Goal: Information Seeking & Learning: Learn about a topic

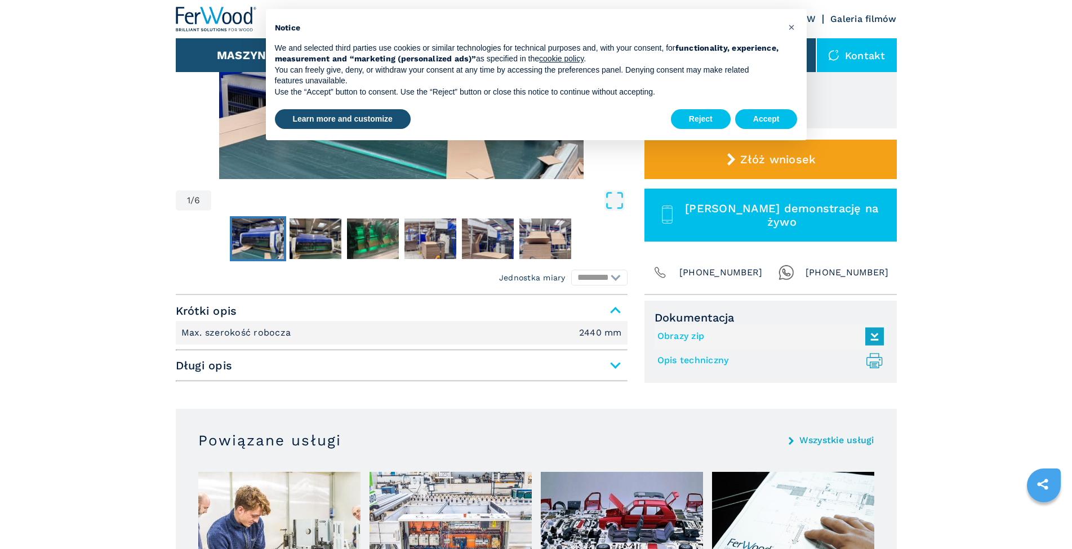
scroll to position [56, 0]
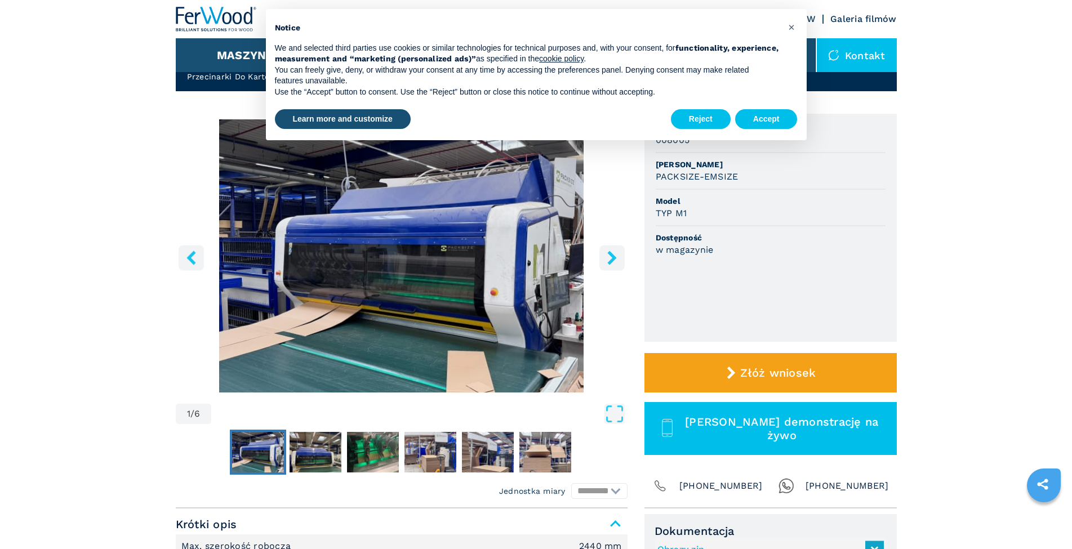
click at [613, 261] on icon "right-button" at bounding box center [611, 258] width 9 height 14
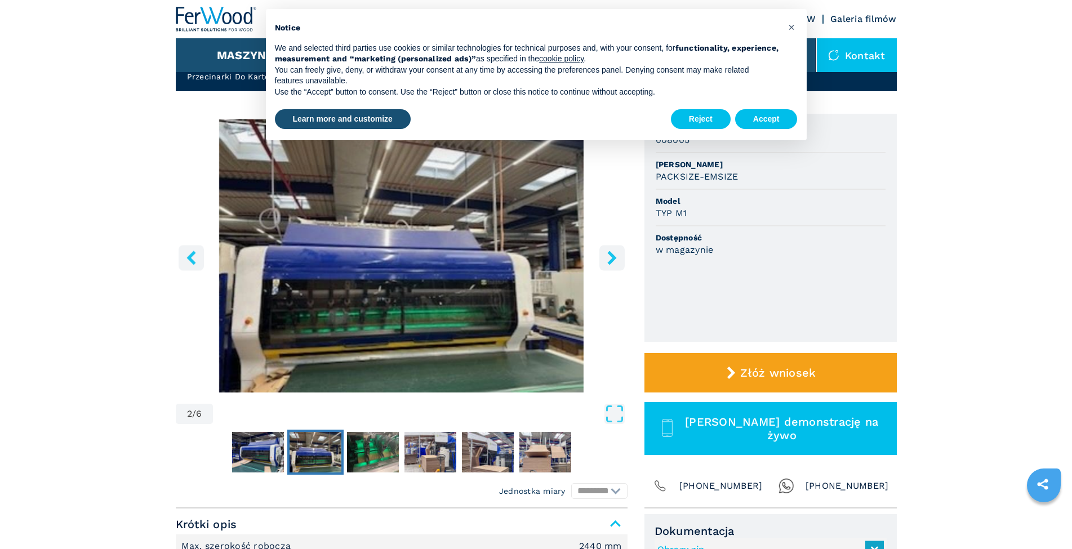
click at [613, 261] on icon "right-button" at bounding box center [611, 258] width 9 height 14
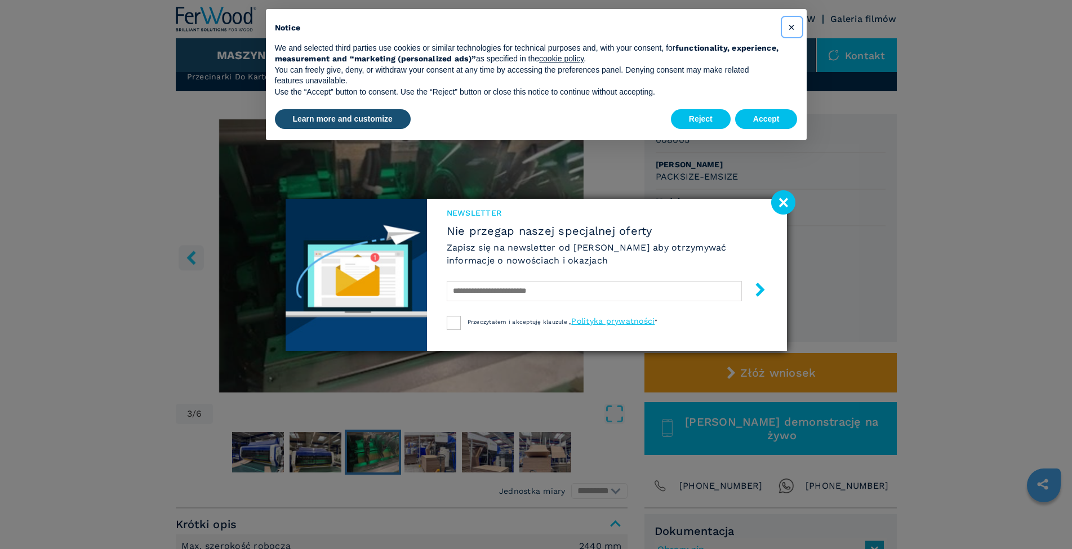
click at [791, 28] on span "×" at bounding box center [791, 27] width 7 height 14
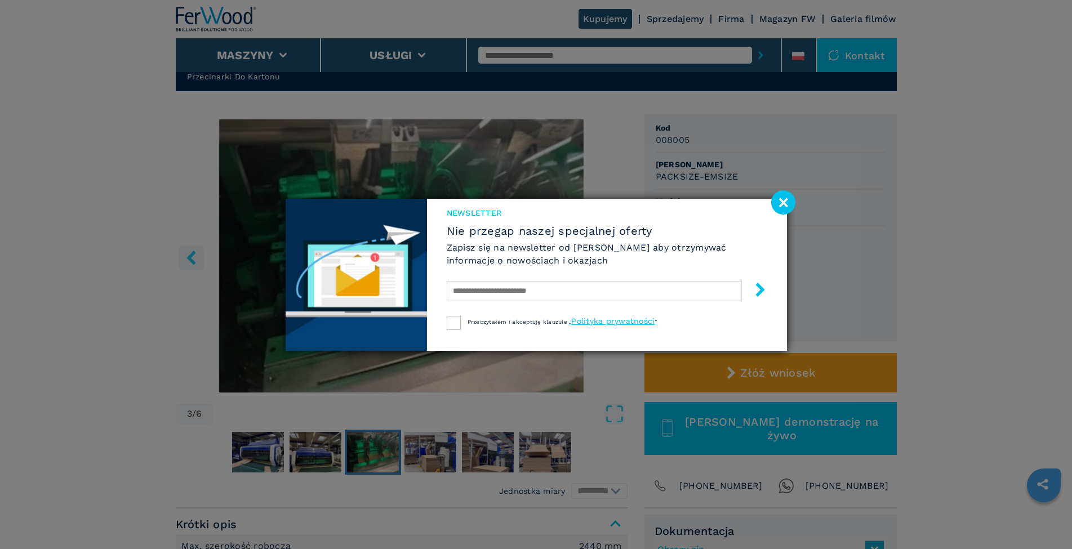
click at [779, 202] on image at bounding box center [783, 202] width 24 height 24
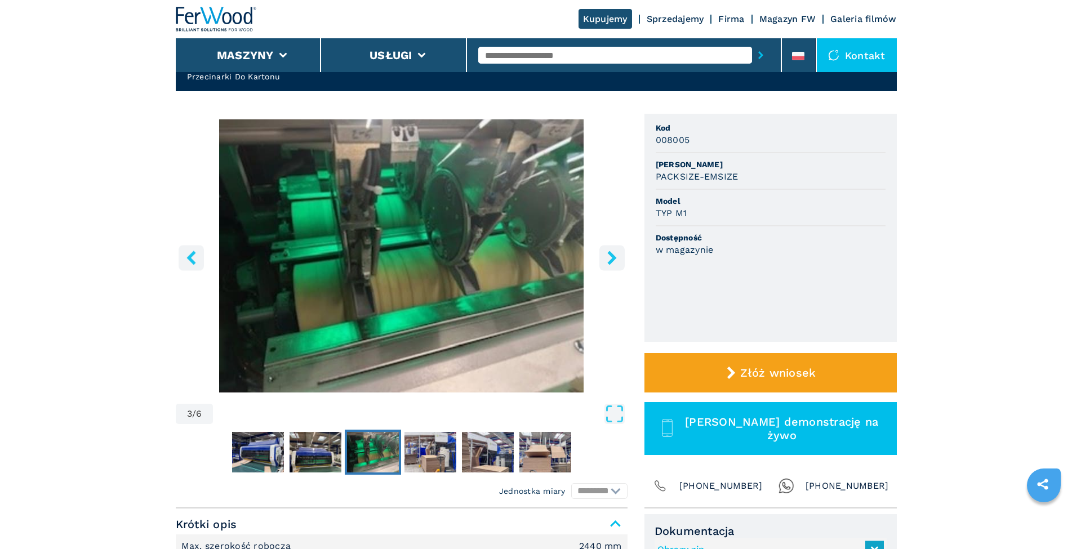
click at [611, 258] on icon "right-button" at bounding box center [612, 258] width 14 height 14
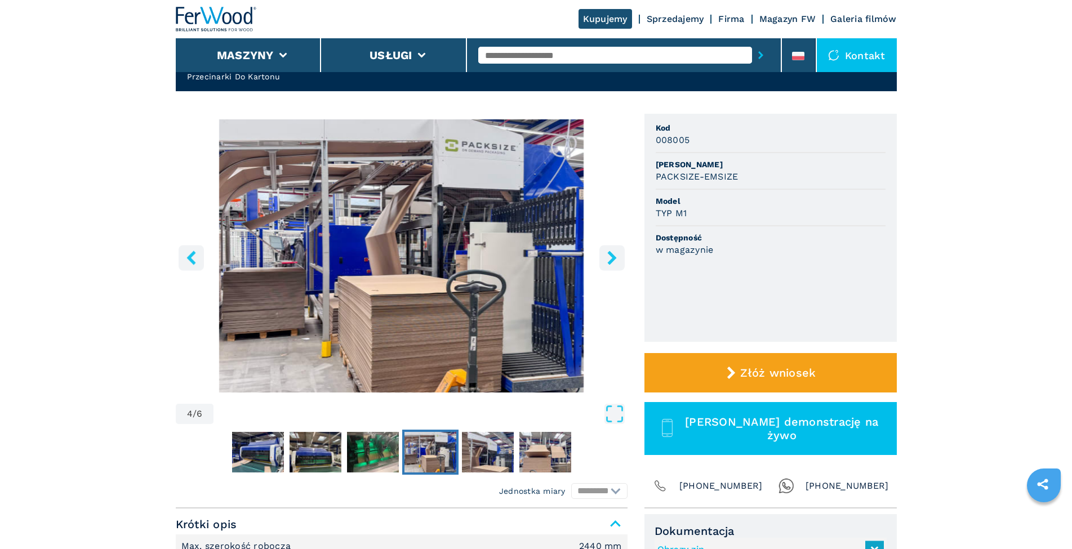
click at [611, 258] on icon "right-button" at bounding box center [612, 258] width 14 height 14
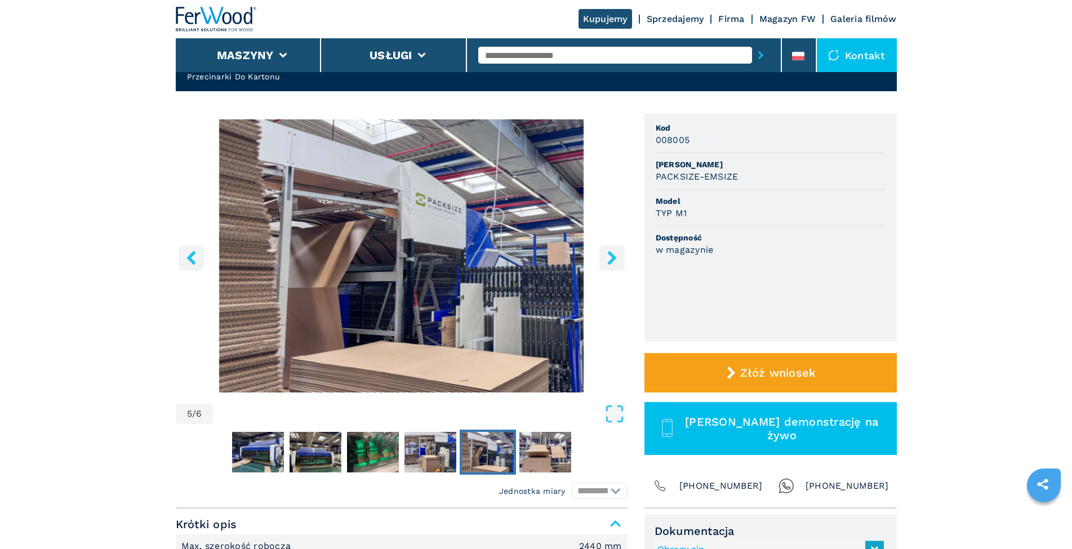
click at [611, 258] on icon "right-button" at bounding box center [612, 258] width 14 height 14
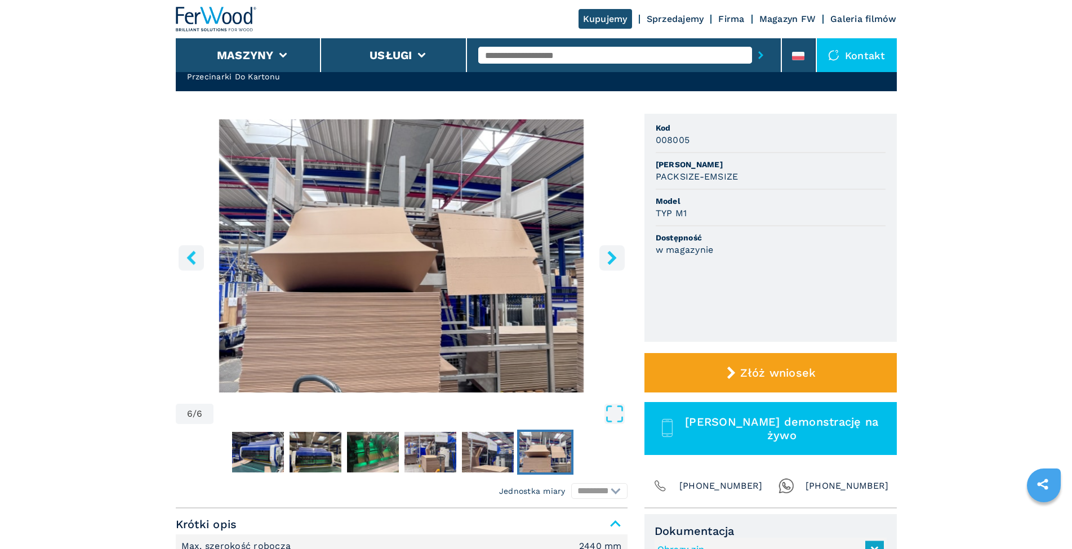
click at [611, 258] on icon "right-button" at bounding box center [612, 258] width 14 height 14
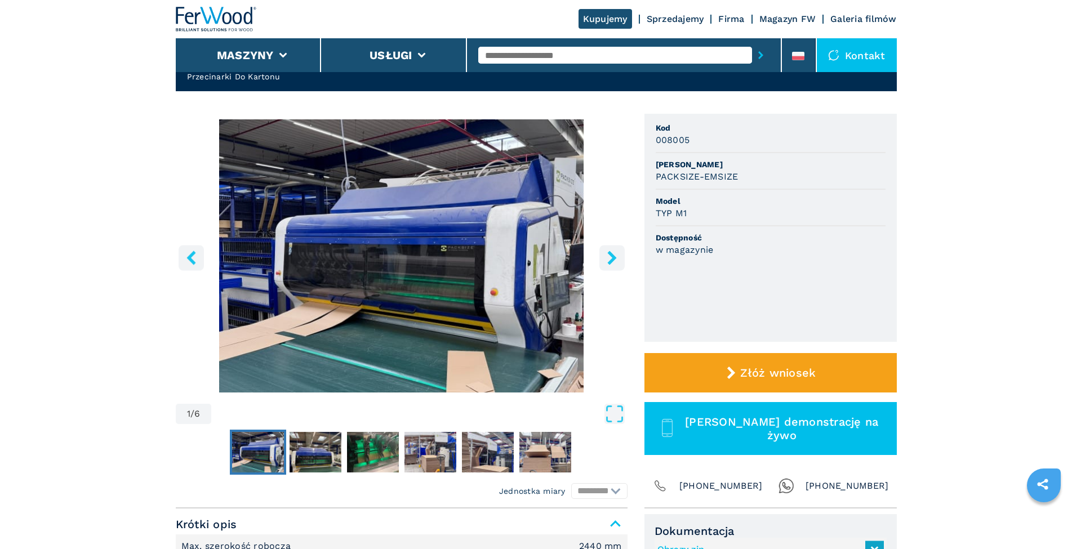
click at [611, 258] on icon "right-button" at bounding box center [612, 258] width 14 height 14
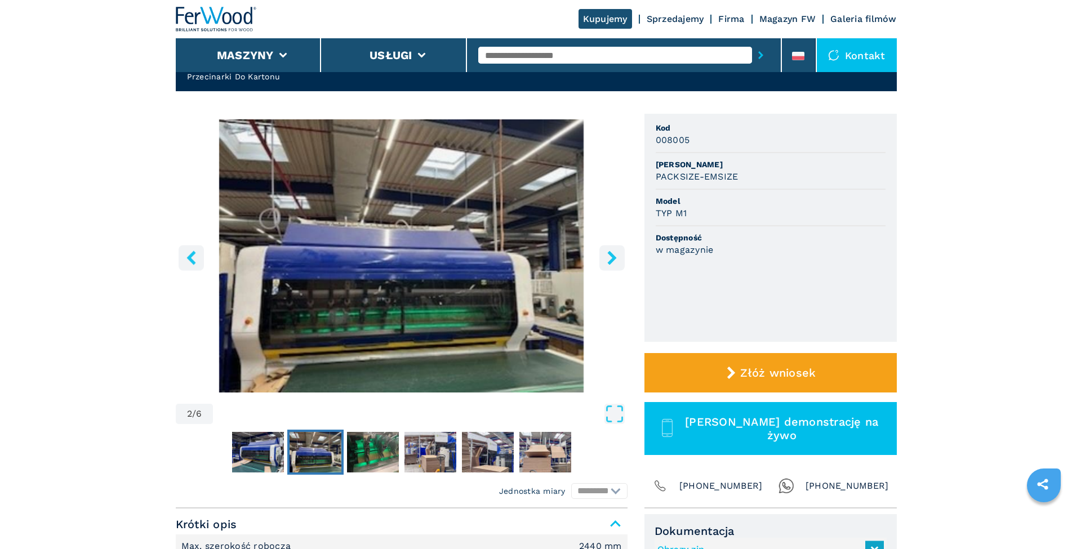
click at [611, 258] on icon "right-button" at bounding box center [612, 258] width 14 height 14
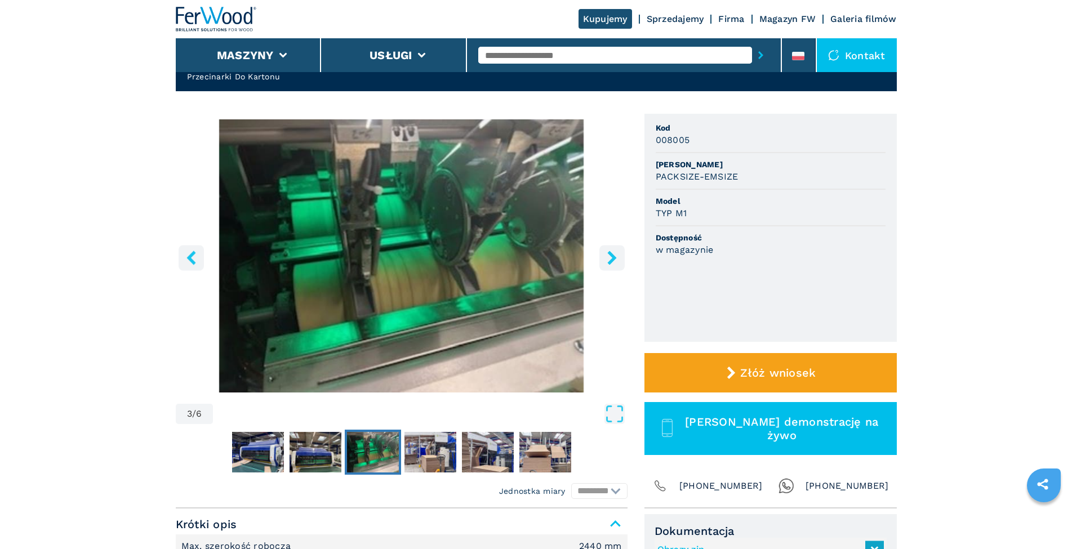
click at [611, 258] on icon "right-button" at bounding box center [612, 258] width 14 height 14
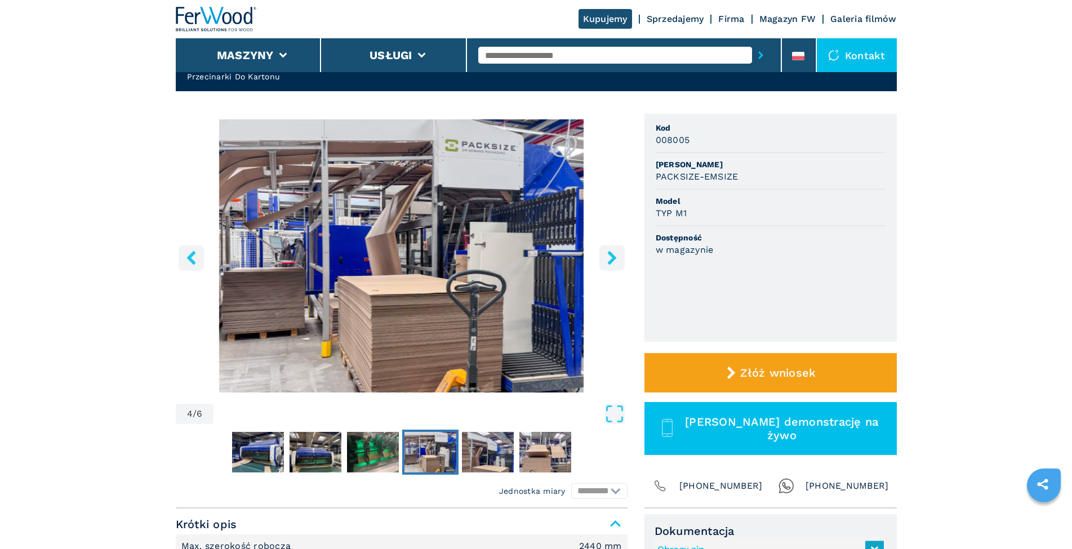
click at [611, 258] on icon "right-button" at bounding box center [612, 258] width 14 height 14
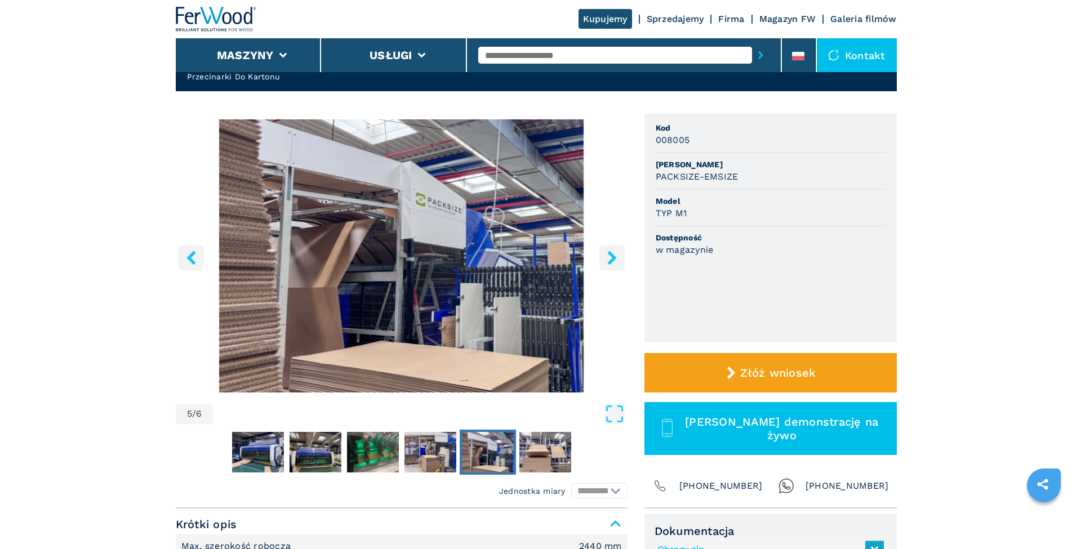
click at [611, 258] on icon "right-button" at bounding box center [612, 258] width 14 height 14
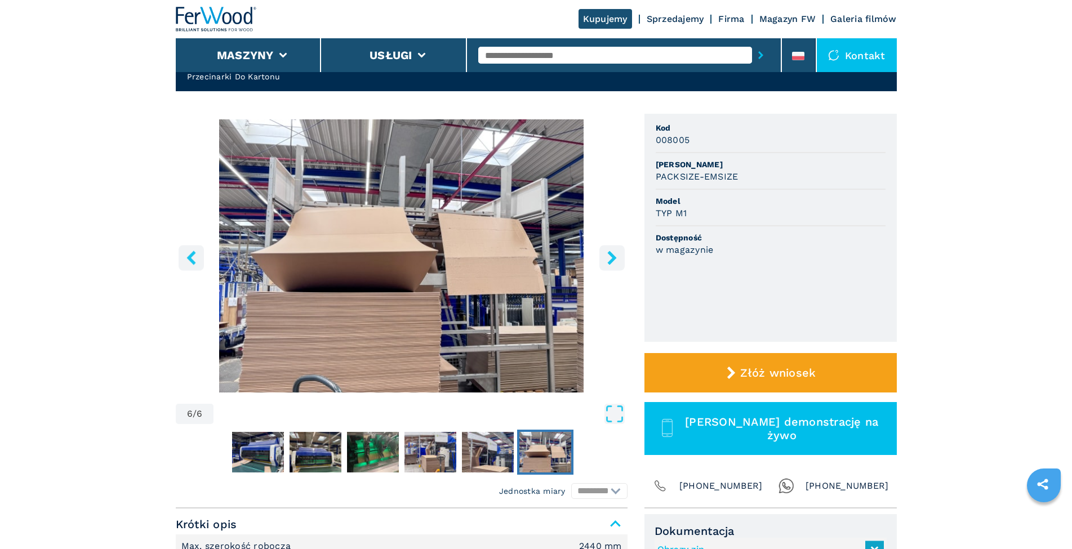
click at [611, 258] on icon "right-button" at bounding box center [612, 258] width 14 height 14
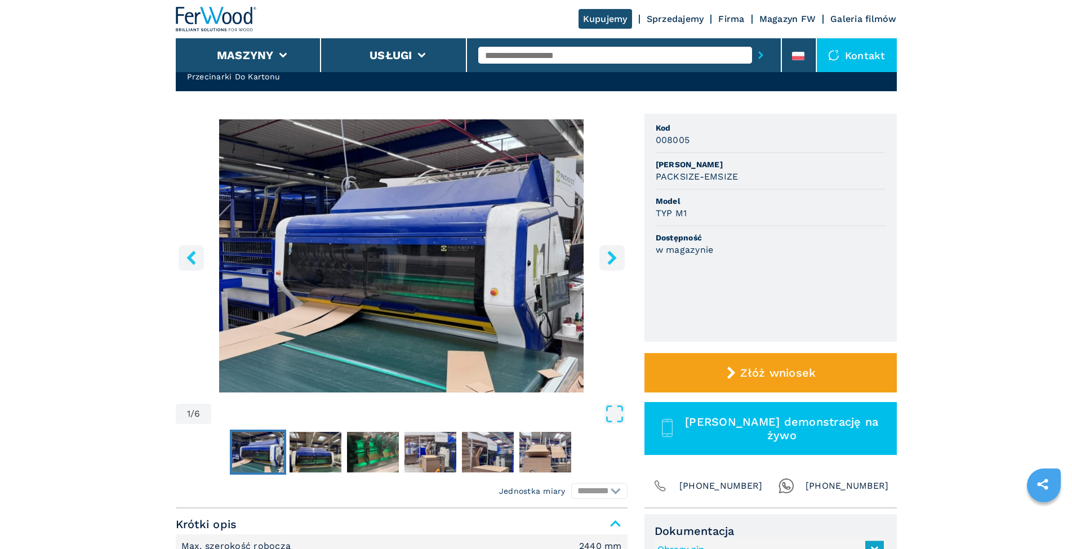
click at [611, 258] on icon "right-button" at bounding box center [612, 258] width 14 height 14
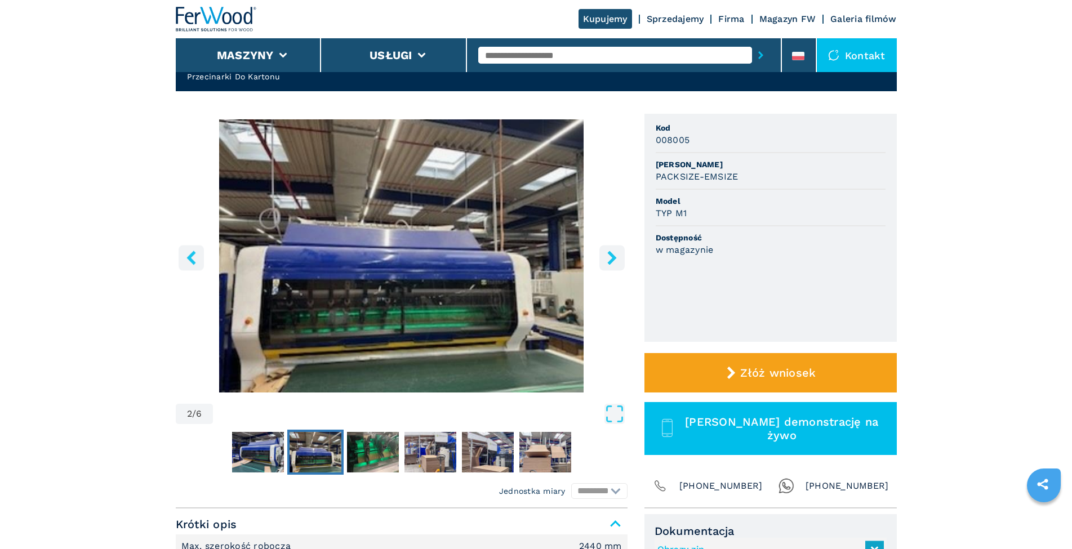
click at [611, 258] on icon "right-button" at bounding box center [612, 258] width 14 height 14
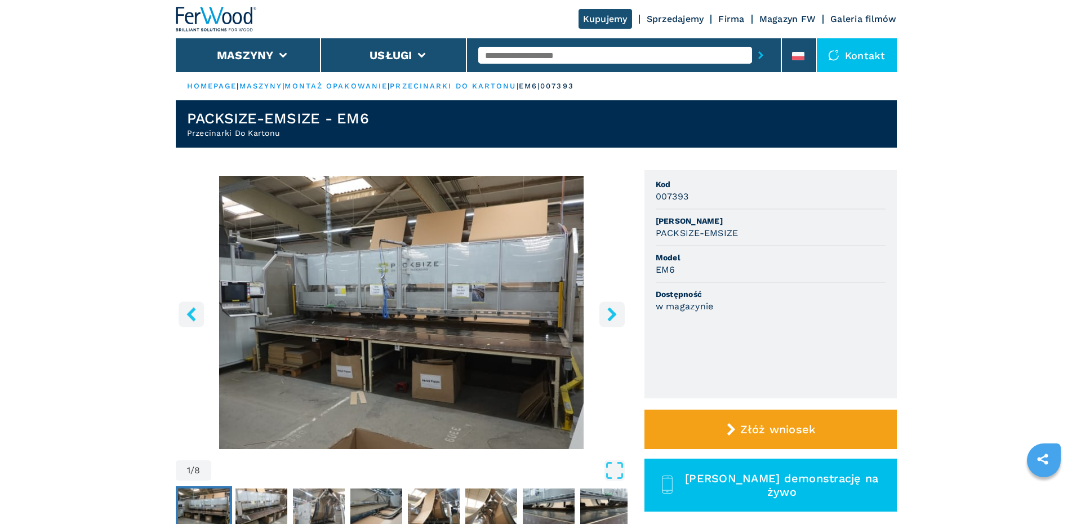
click at [613, 314] on icon "right-button" at bounding box center [611, 314] width 9 height 14
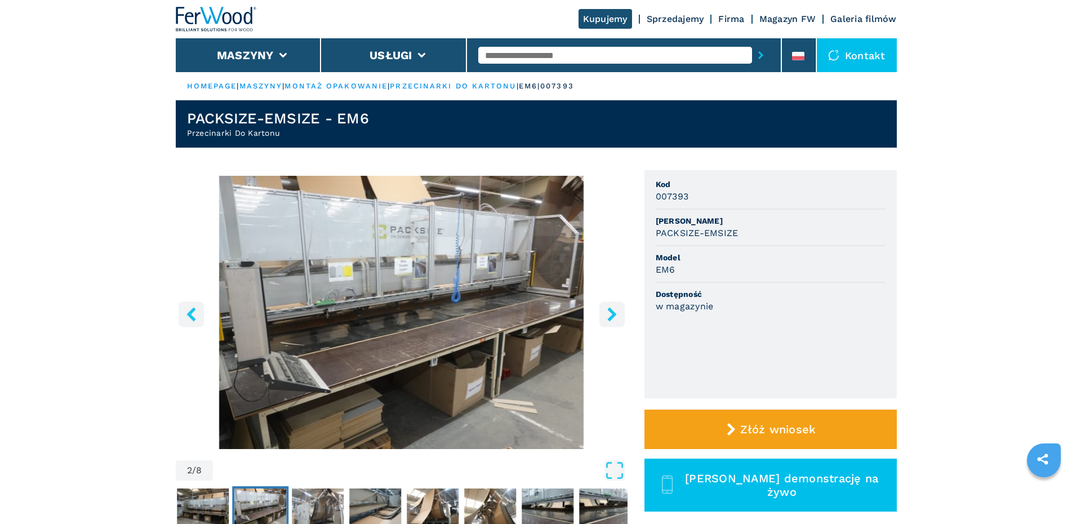
click at [613, 313] on icon "right-button" at bounding box center [611, 314] width 9 height 14
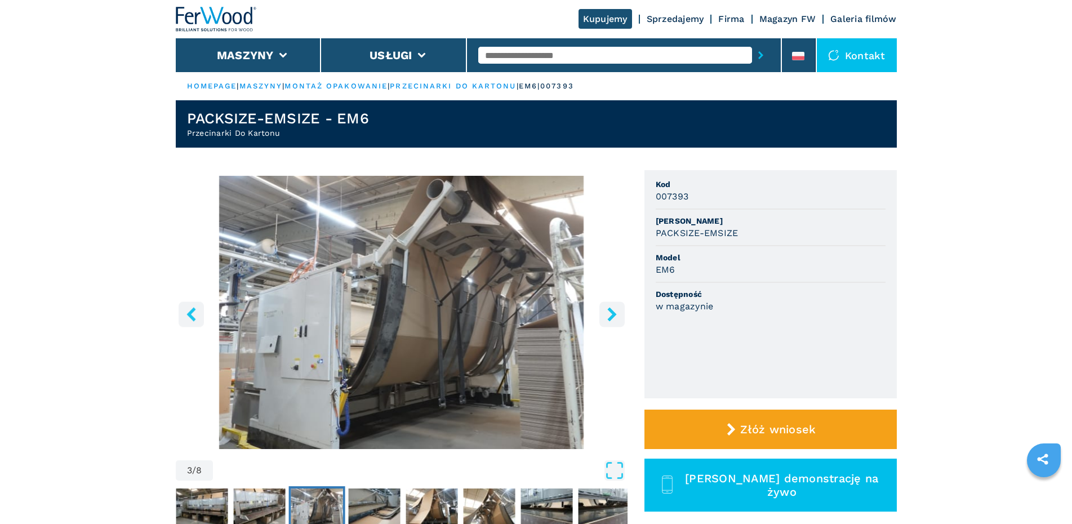
click at [613, 313] on icon "right-button" at bounding box center [611, 314] width 9 height 14
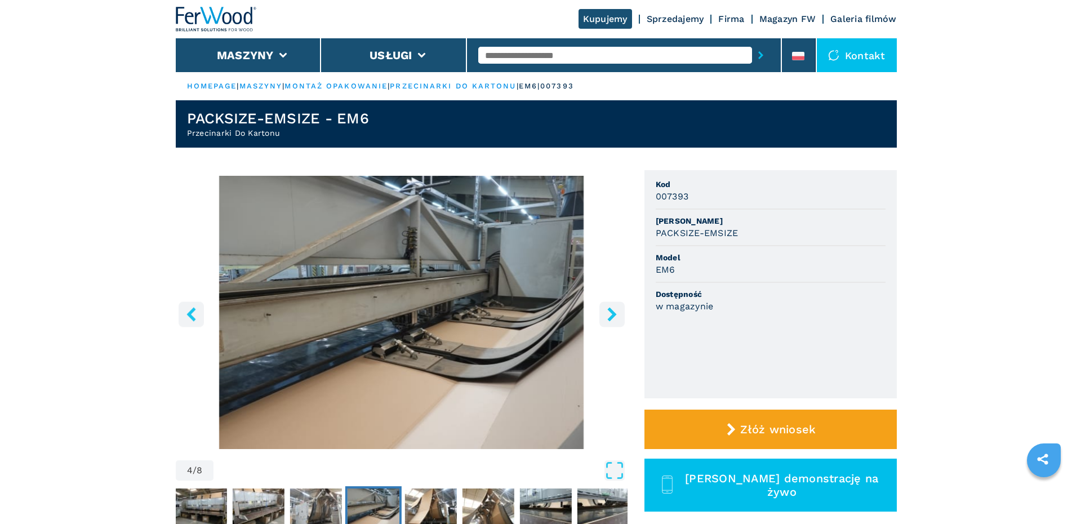
click at [613, 313] on icon "right-button" at bounding box center [611, 314] width 9 height 14
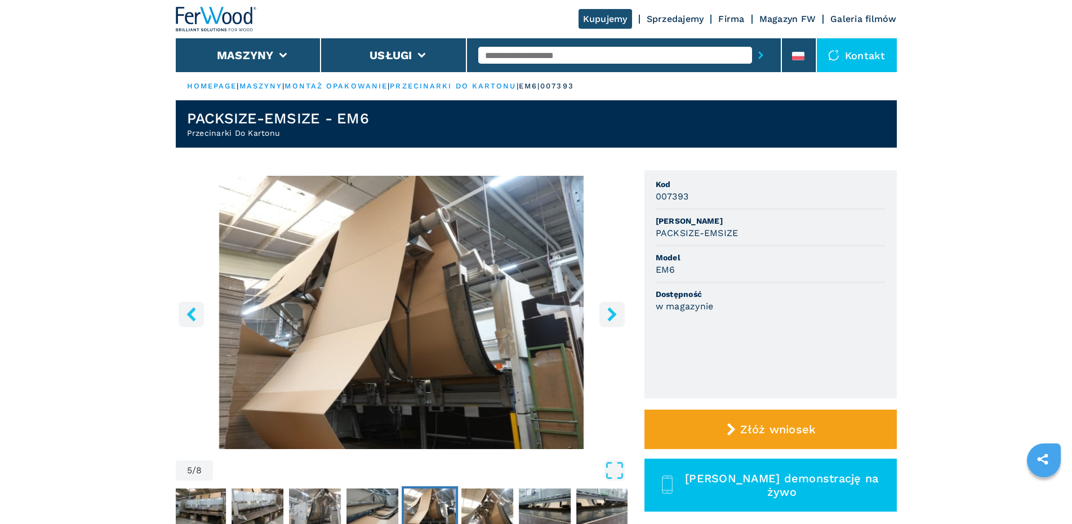
click at [613, 313] on icon "right-button" at bounding box center [611, 314] width 9 height 14
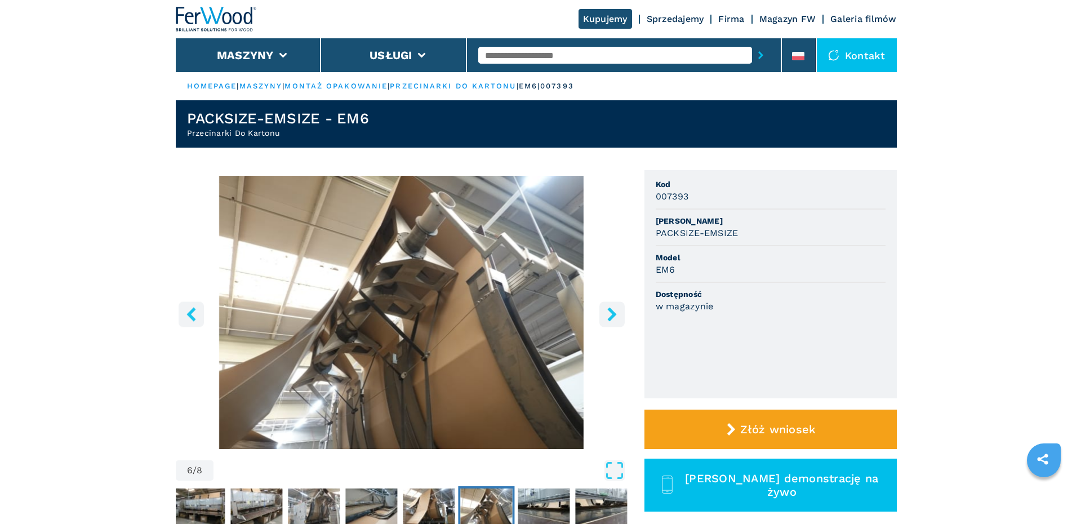
click at [613, 313] on icon "right-button" at bounding box center [611, 314] width 9 height 14
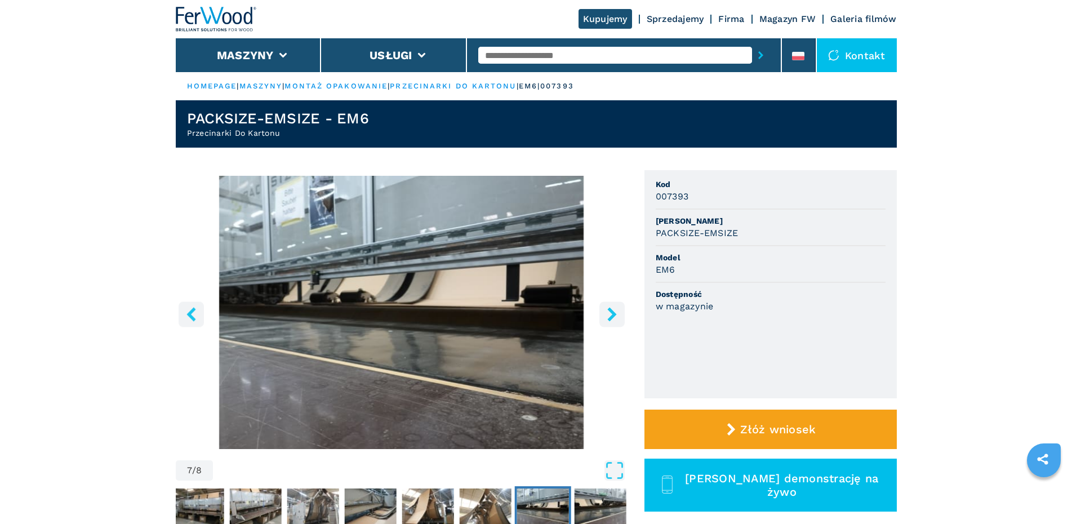
click at [613, 314] on icon "right-button" at bounding box center [611, 314] width 9 height 14
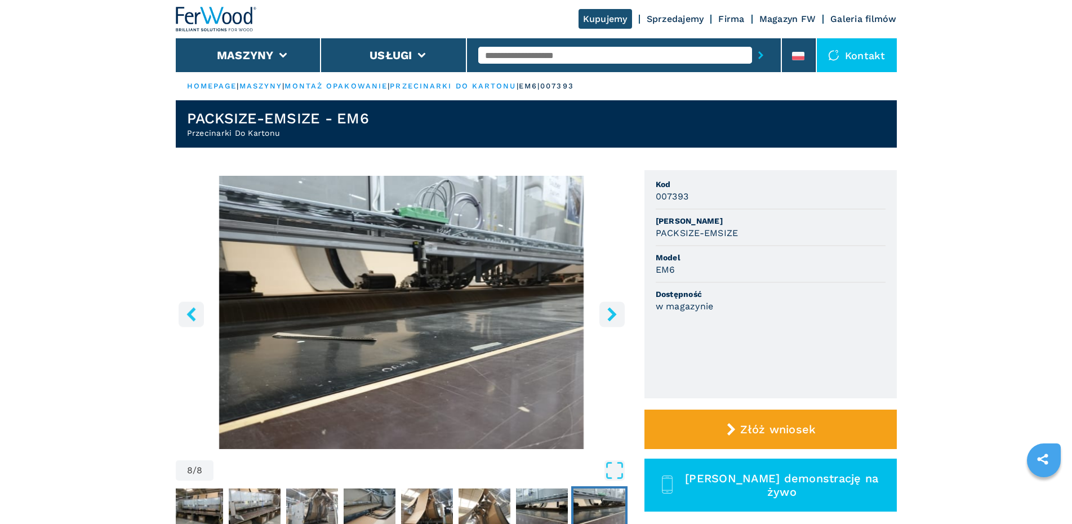
click at [613, 314] on icon "right-button" at bounding box center [611, 314] width 9 height 14
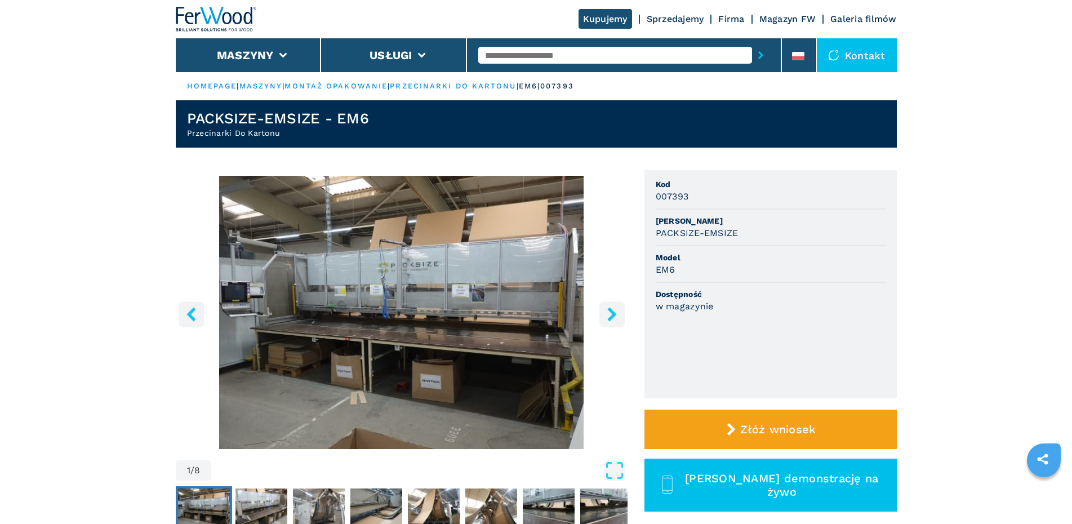
click at [613, 314] on icon "right-button" at bounding box center [611, 314] width 9 height 14
